Goal: Task Accomplishment & Management: Manage account settings

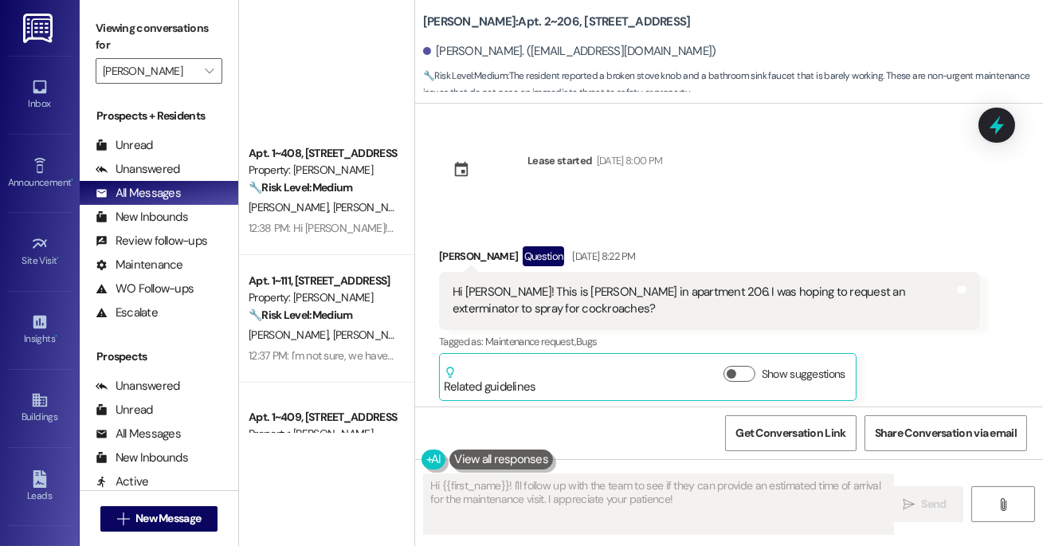
scroll to position [2773, 0]
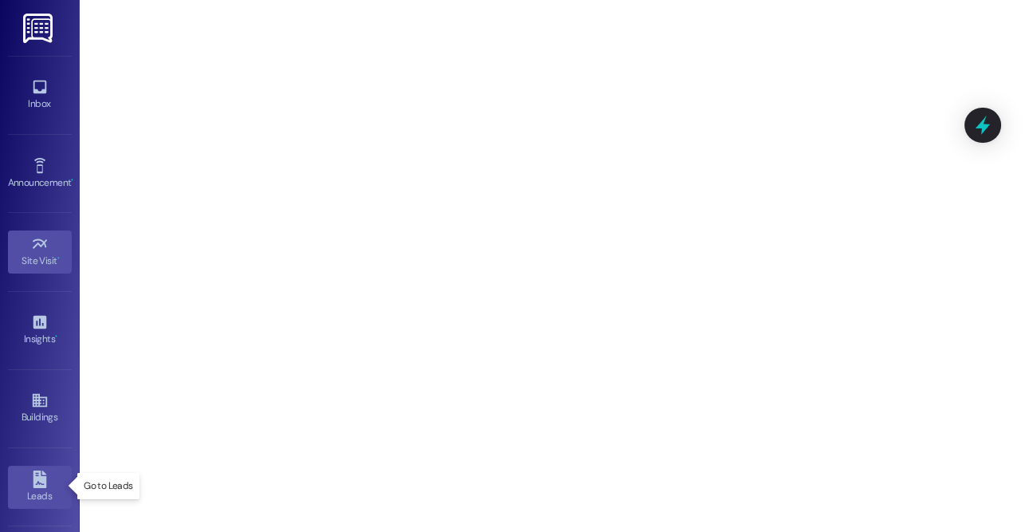
scroll to position [226, 0]
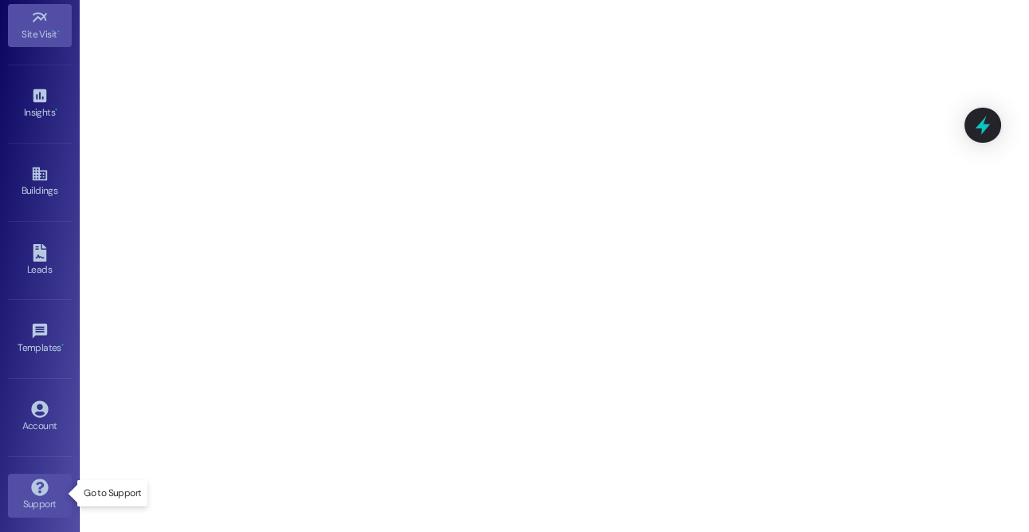
click at [28, 496] on div "Support" at bounding box center [40, 504] width 80 height 16
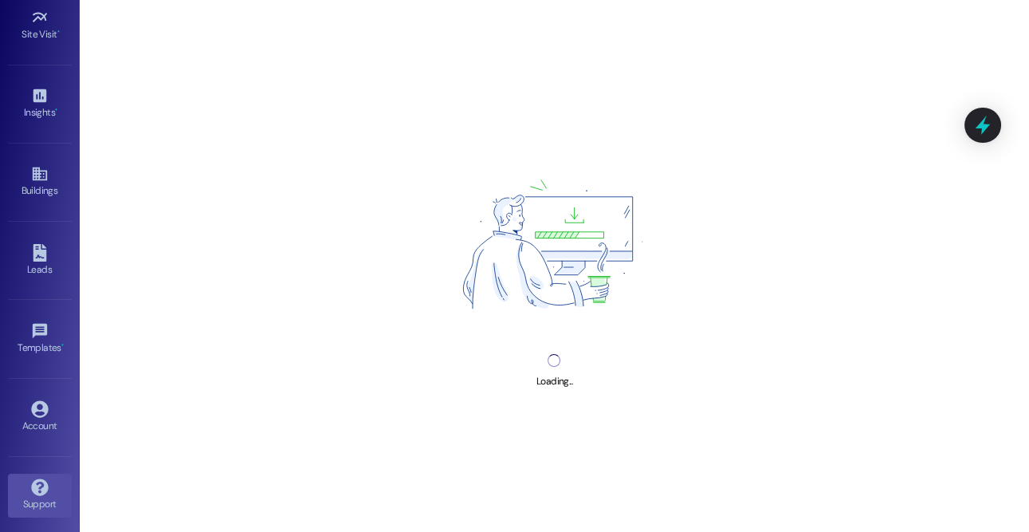
click at [33, 437] on div "Account Go to Account" at bounding box center [40, 417] width 64 height 78
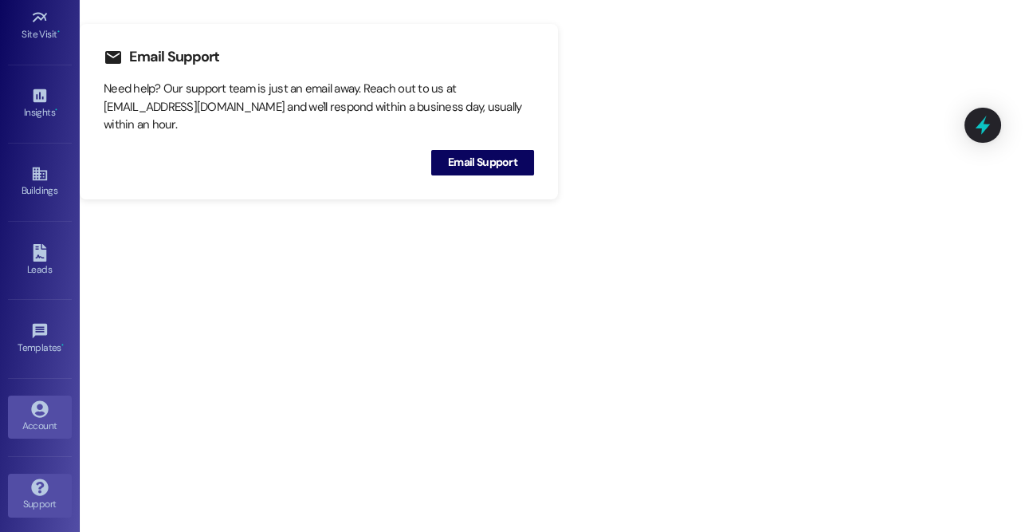
click at [37, 424] on div "Account" at bounding box center [40, 426] width 80 height 16
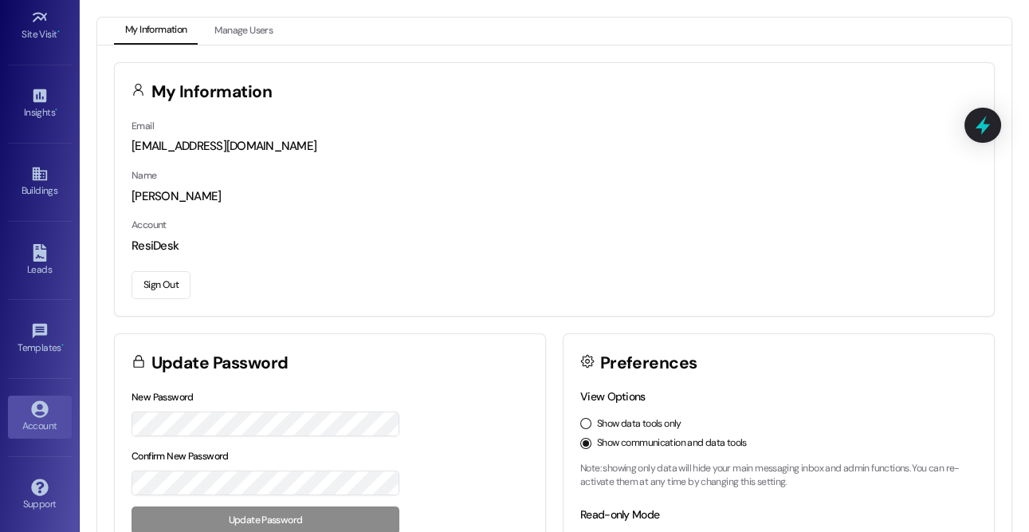
click at [173, 281] on button "Sign Out" at bounding box center [160, 285] width 59 height 28
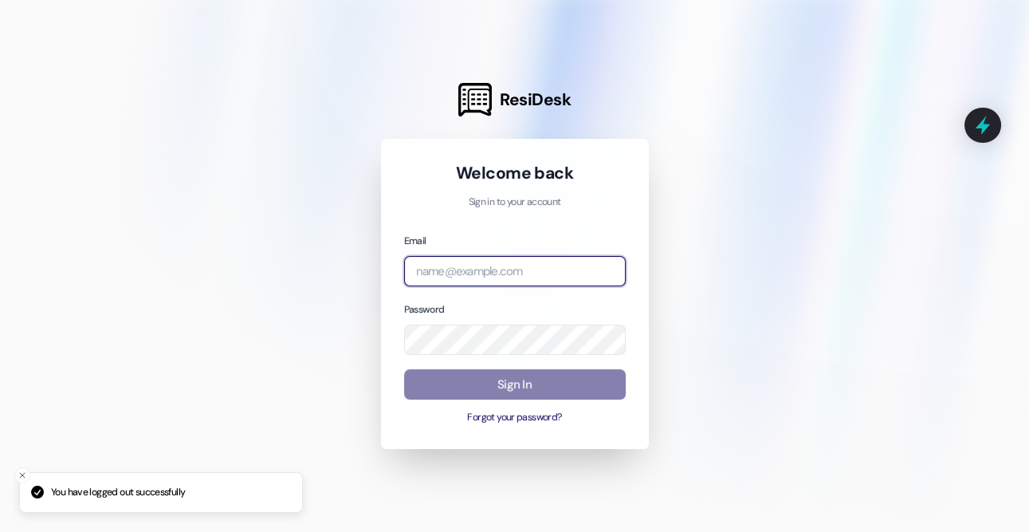
click at [511, 273] on input "email" at bounding box center [515, 271] width 222 height 31
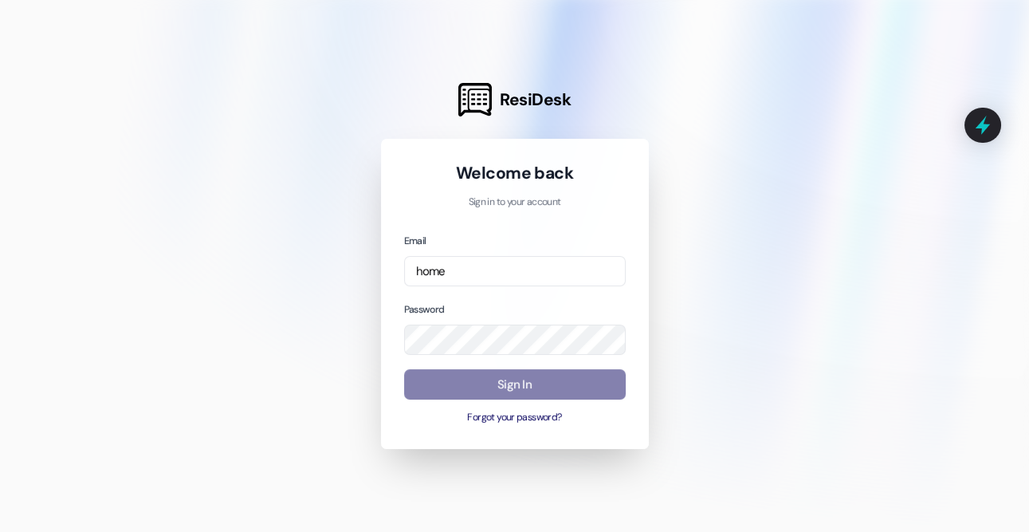
type input "[EMAIL_ADDRESS][DOMAIN_NAME]"
